Goal: Task Accomplishment & Management: Manage account settings

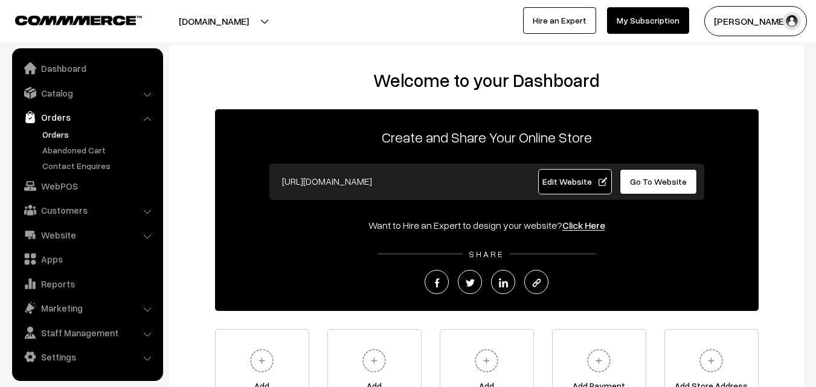
click at [60, 130] on link "Orders" at bounding box center [99, 134] width 120 height 13
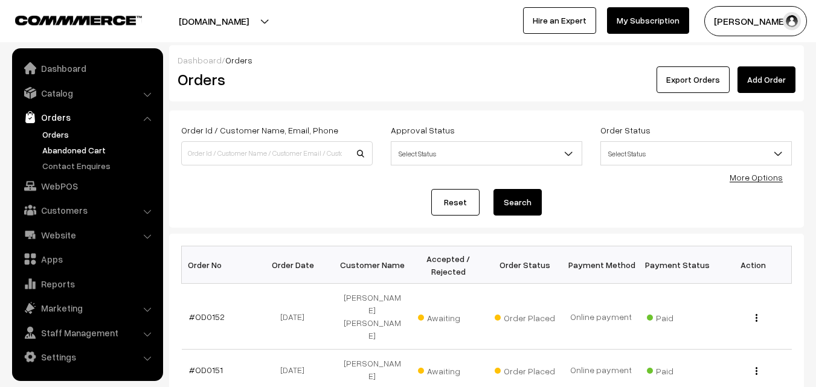
click at [77, 149] on link "Abandoned Cart" at bounding box center [99, 150] width 120 height 13
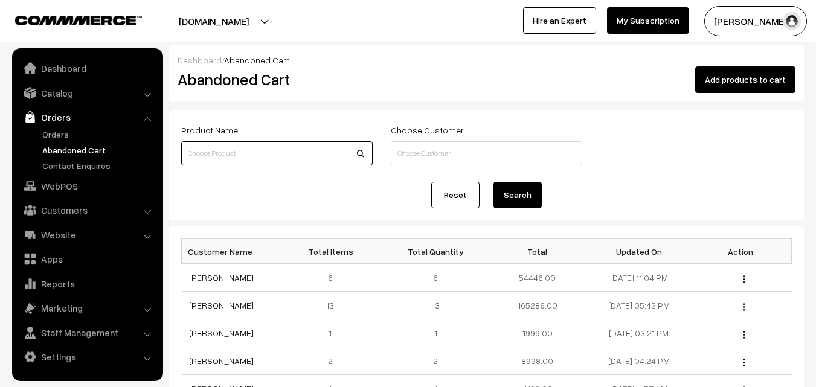
paste input "https://uppadasarees.in/products/pure-uppada-tissue-saree-38"
type input "https://uppadasarees.in/products/pure-uppada-tissue-saree-38"
click at [48, 136] on link "Orders" at bounding box center [99, 134] width 120 height 13
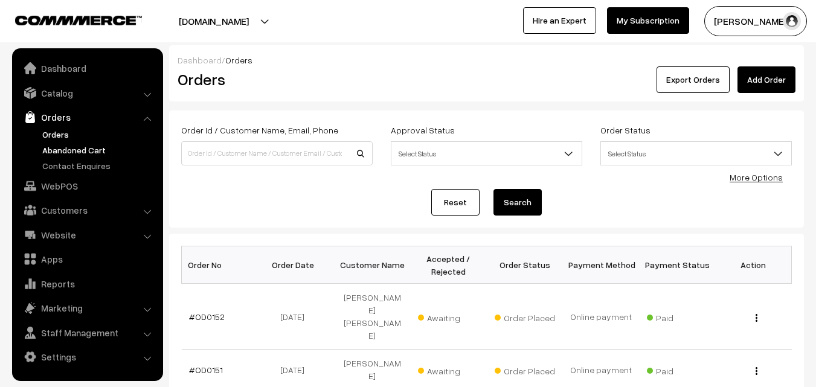
click at [57, 151] on link "Abandoned Cart" at bounding box center [99, 150] width 120 height 13
